Goal: Check status: Check status

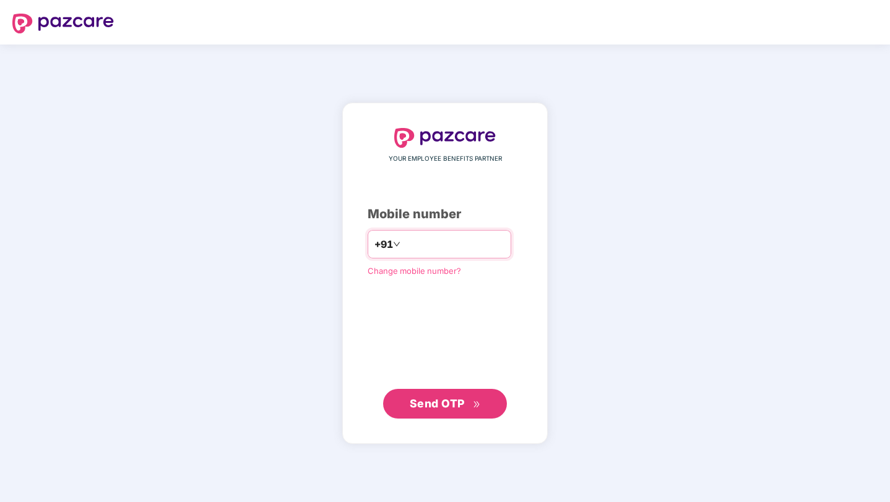
click at [463, 239] on input "number" at bounding box center [453, 244] width 101 height 20
type input "**********"
click at [458, 408] on span "Send OTP" at bounding box center [437, 403] width 55 height 13
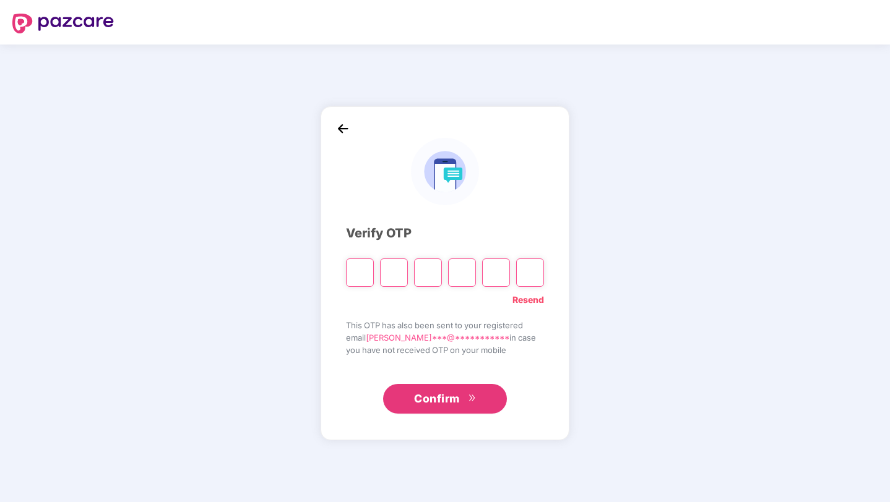
type input "*"
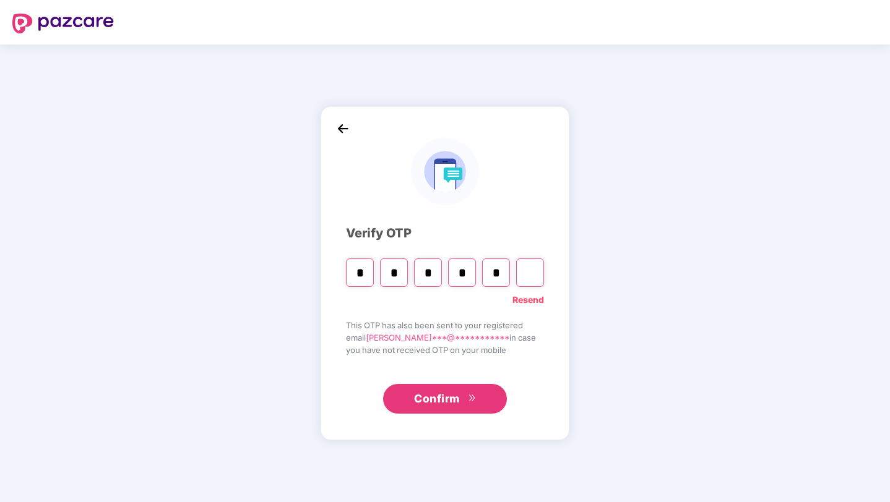
type input "*"
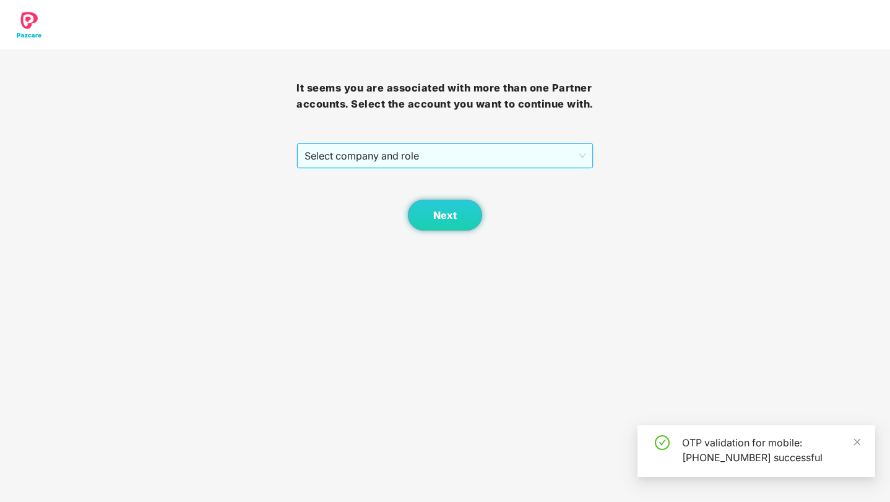
click at [505, 166] on span "Select company and role" at bounding box center [444, 156] width 280 height 24
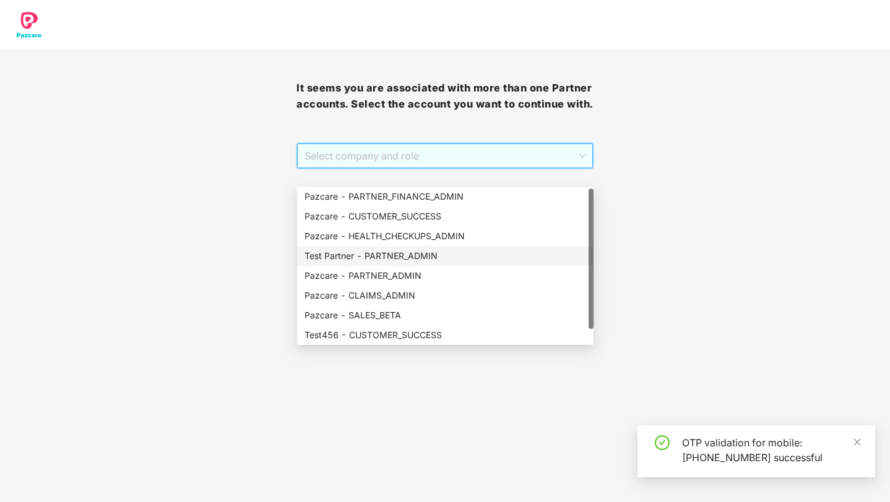
scroll to position [20, 0]
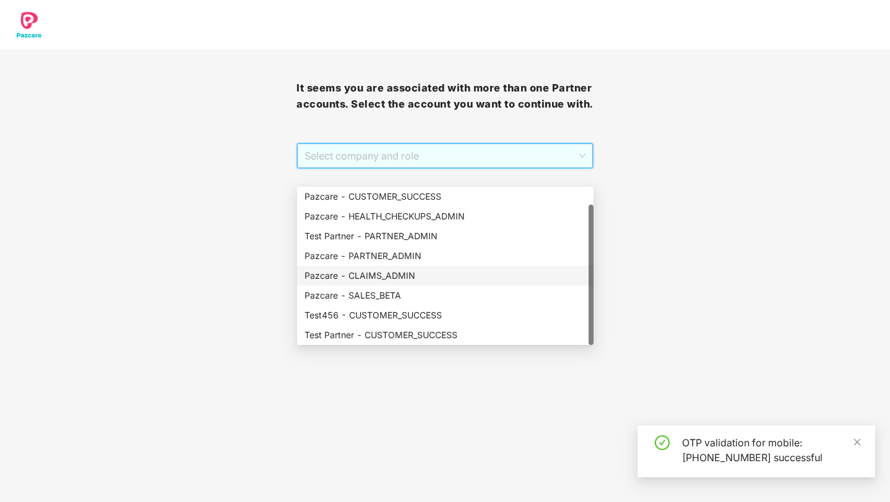
click at [441, 275] on div "Pazcare - CLAIMS_ADMIN" at bounding box center [445, 276] width 282 height 14
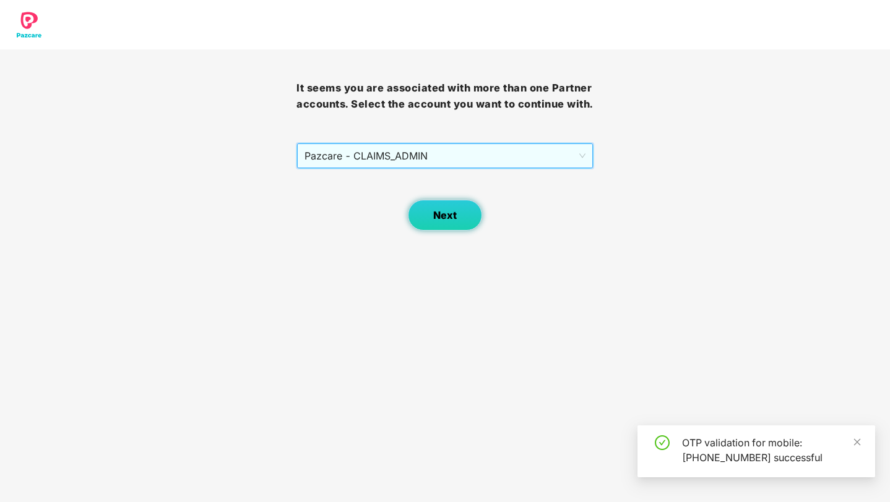
click at [454, 231] on button "Next" at bounding box center [445, 215] width 74 height 31
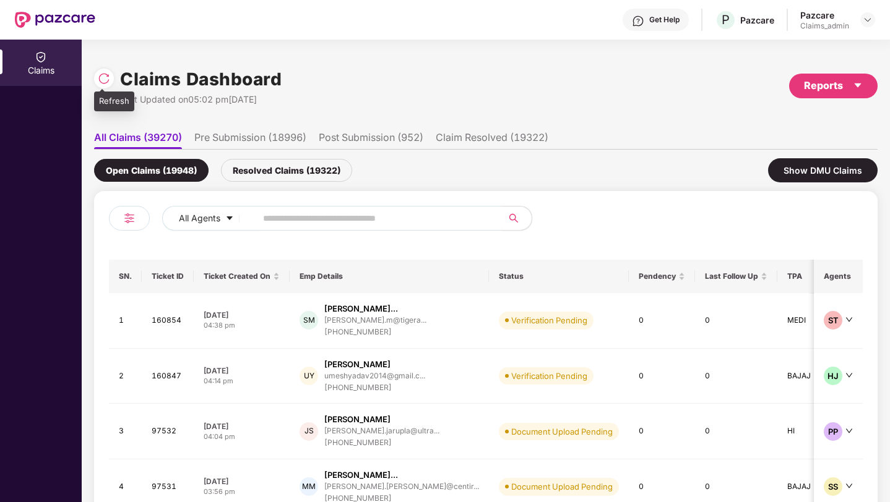
click at [107, 85] on div at bounding box center [104, 79] width 20 height 20
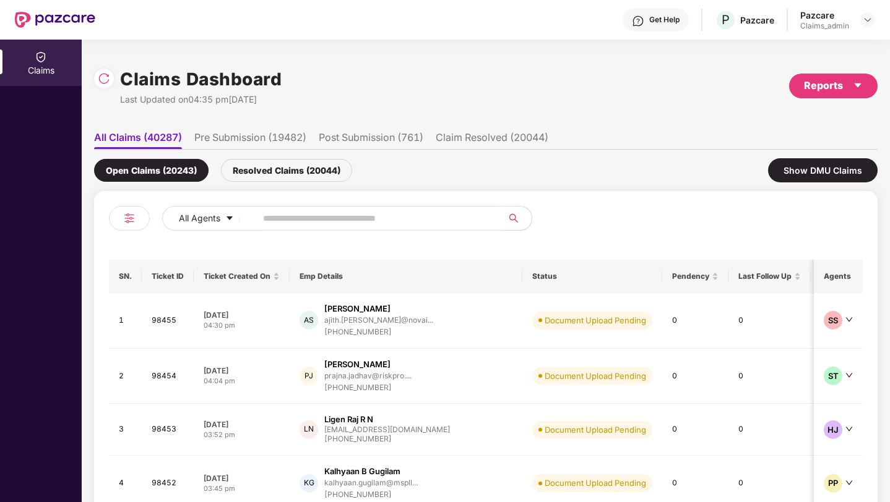
click at [422, 221] on input "text" at bounding box center [374, 218] width 222 height 19
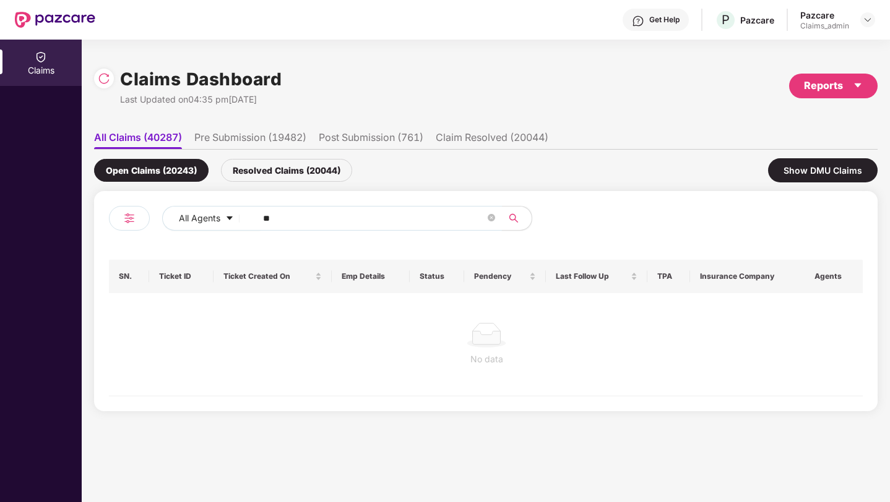
type input "*"
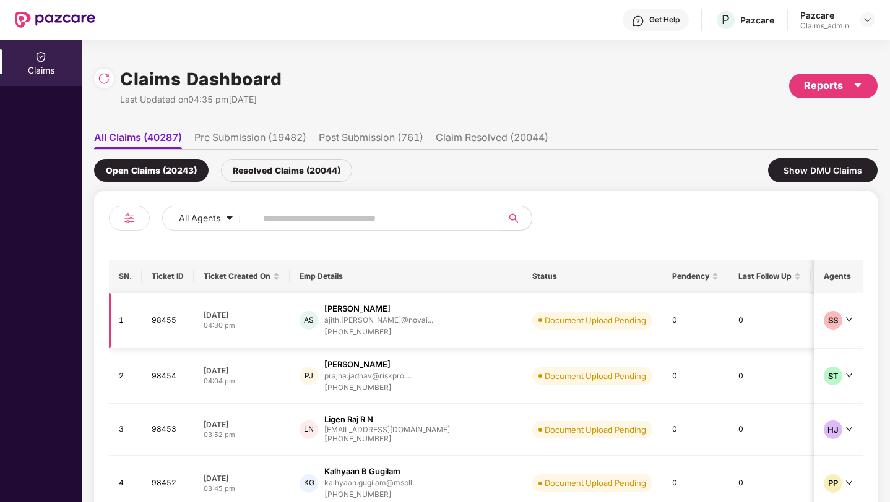
click at [570, 335] on td "Document Upload Pending" at bounding box center [592, 321] width 140 height 56
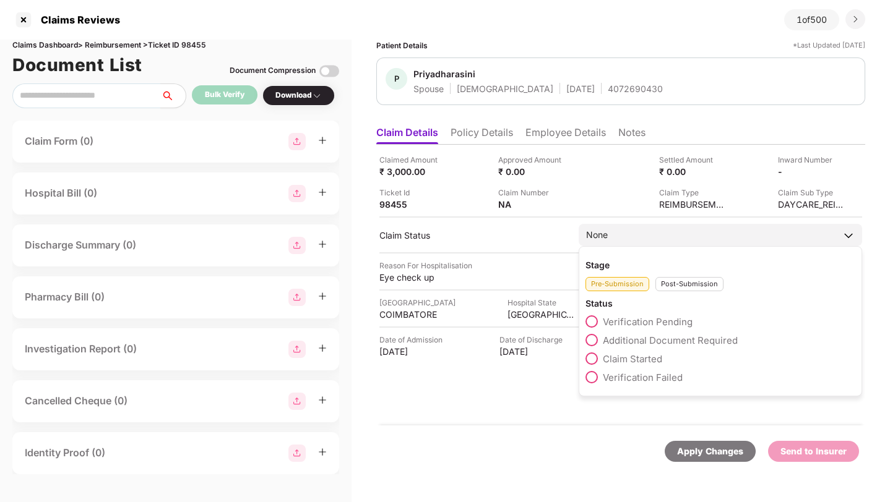
click at [674, 284] on div "Post-Submission" at bounding box center [689, 284] width 68 height 14
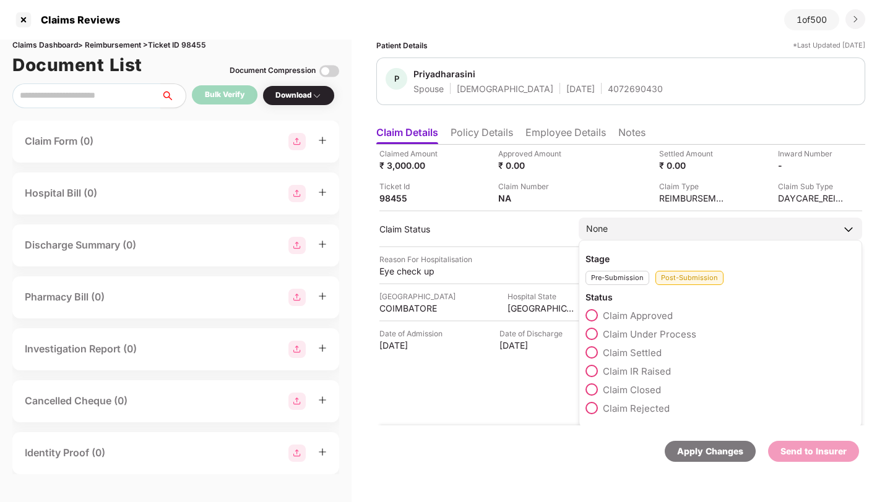
click at [622, 277] on div "Pre-Submission" at bounding box center [617, 278] width 64 height 14
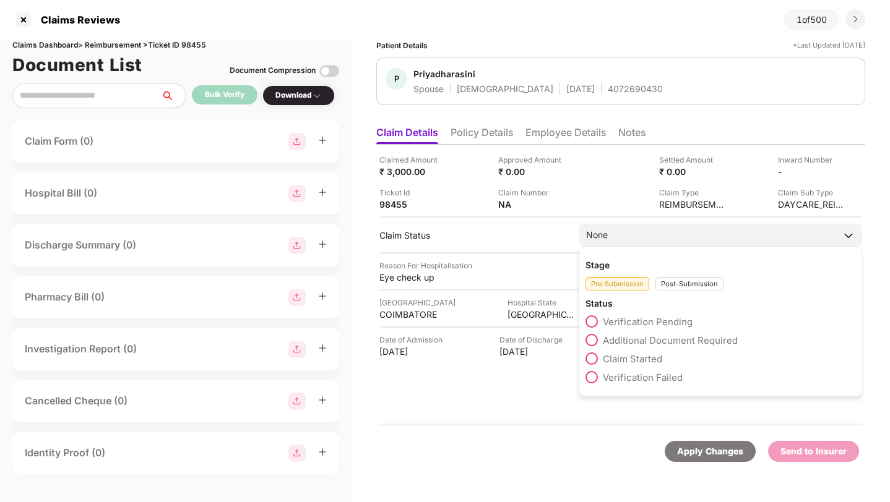
scroll to position [0, 0]
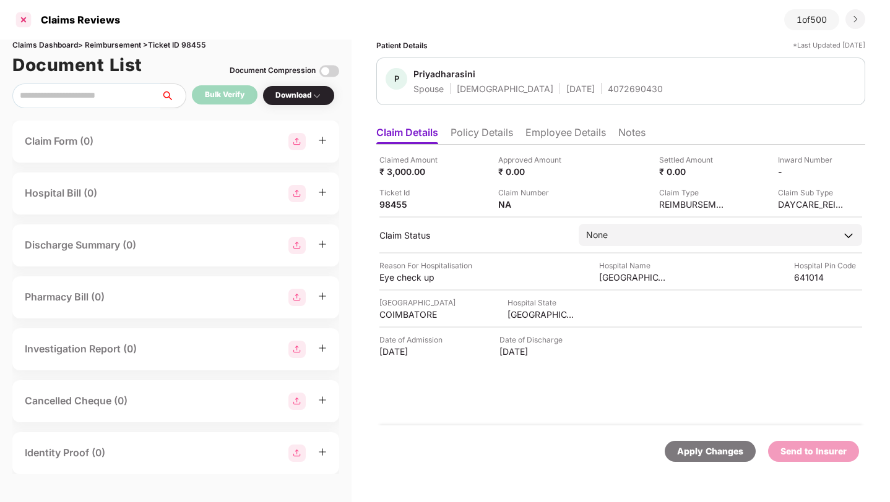
click at [25, 20] on div at bounding box center [24, 20] width 20 height 20
